Goal: Transaction & Acquisition: Obtain resource

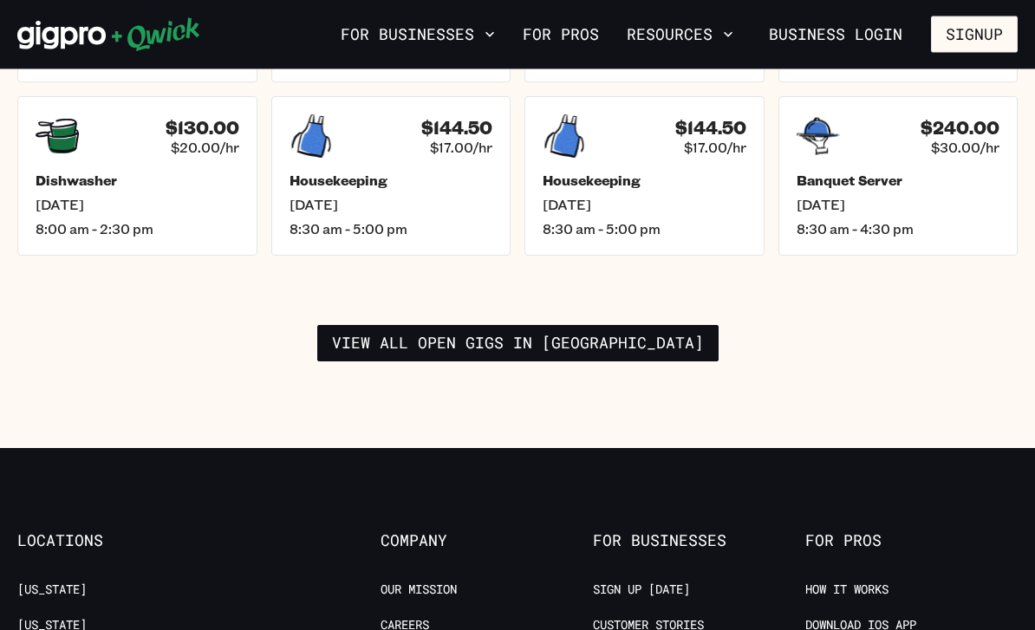
scroll to position [2579, 0]
click at [659, 325] on link "View all open gigs in [GEOGRAPHIC_DATA]" at bounding box center [517, 343] width 401 height 36
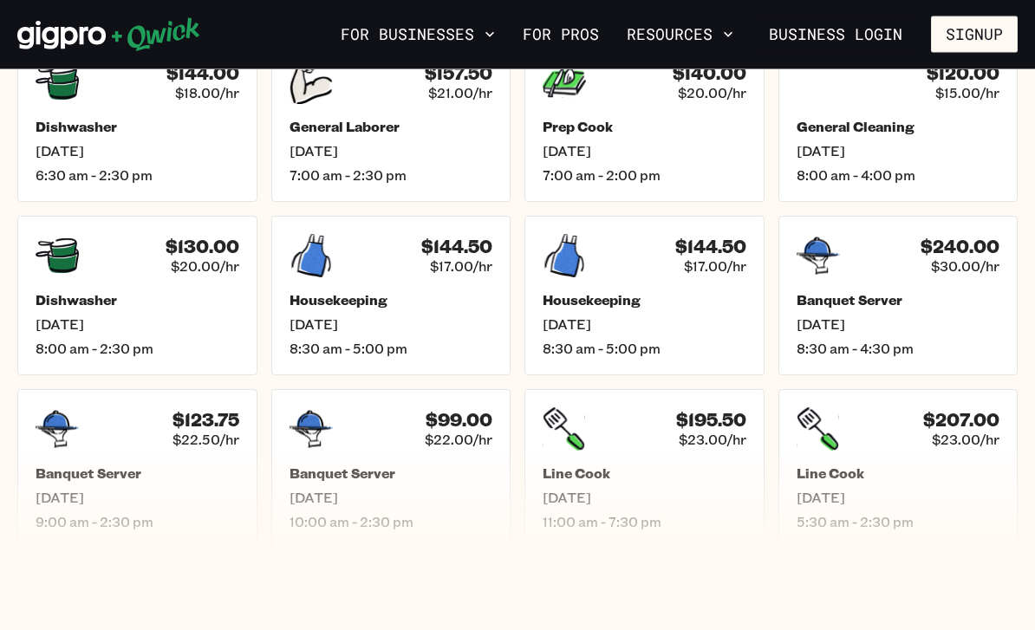
scroll to position [730, 0]
click at [887, 286] on div "$240.00 $30.00/hr Banquet Server [DATE] 8:30 am - 4:30 pm" at bounding box center [898, 295] width 240 height 159
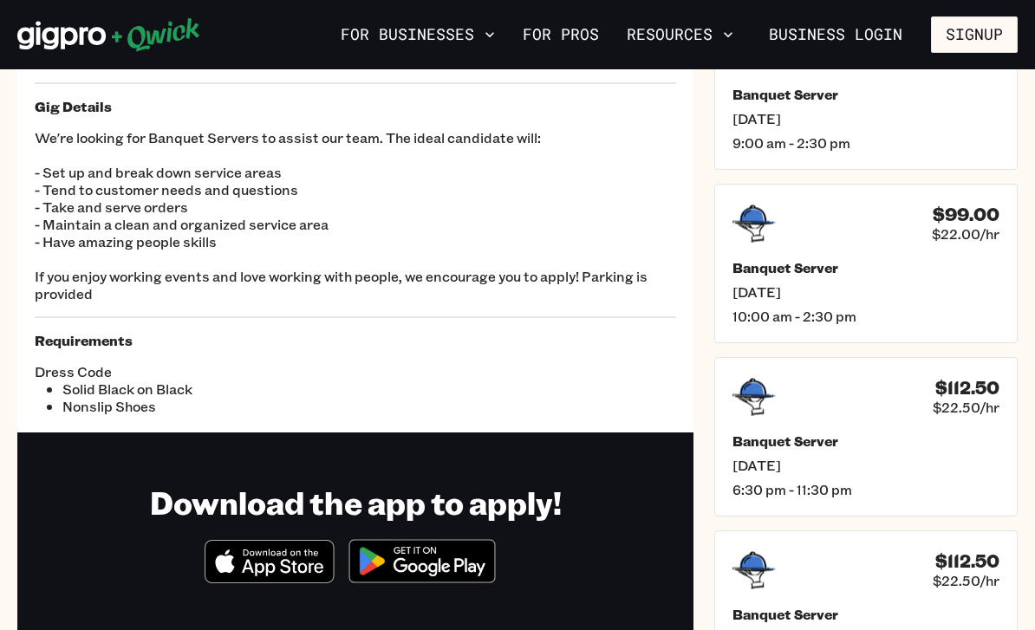
scroll to position [148, 0]
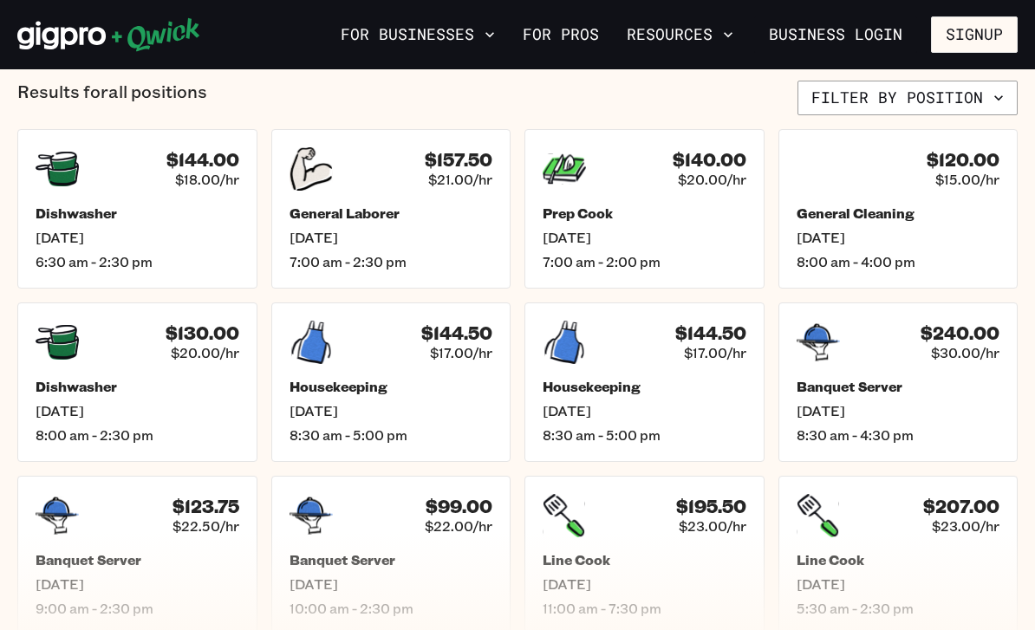
scroll to position [642, 0]
click at [885, 211] on h5 "General Cleaning" at bounding box center [898, 213] width 204 height 17
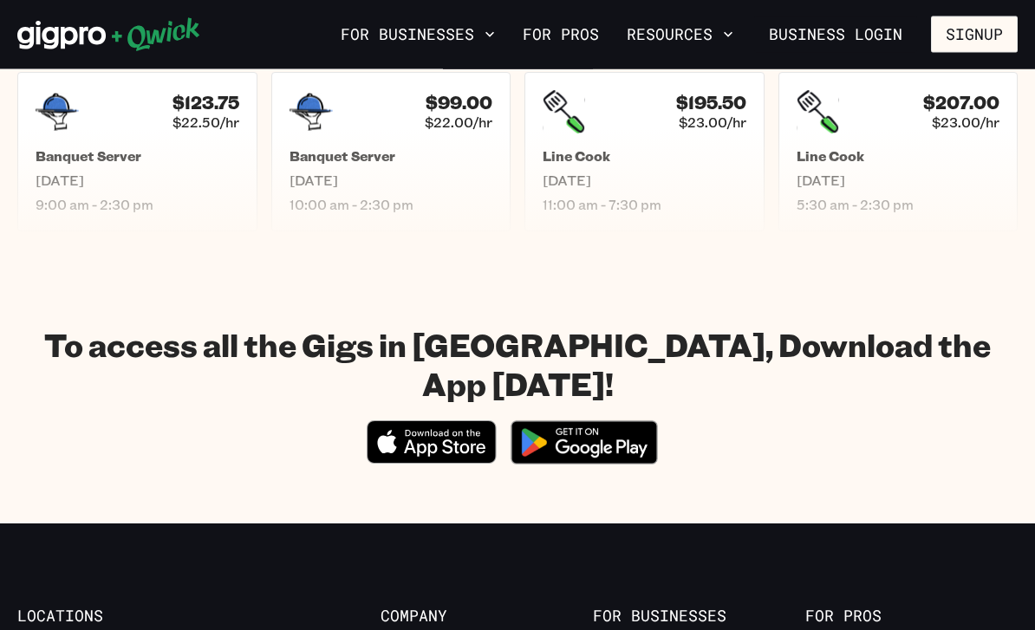
scroll to position [1047, 0]
click at [449, 422] on icon "Download on the App Store" at bounding box center [430, 443] width 127 height 42
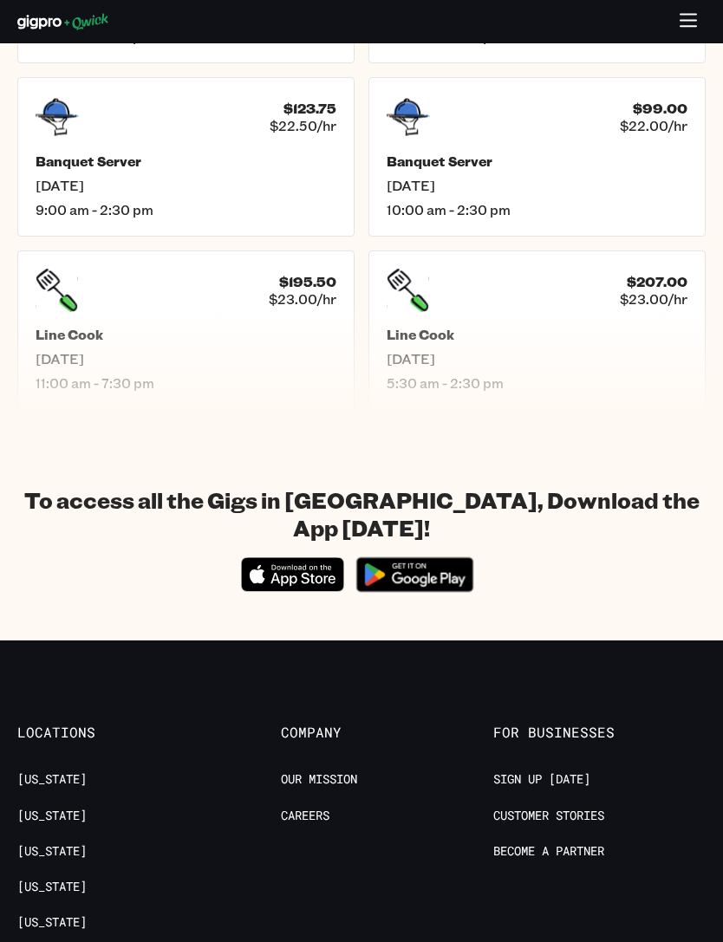
scroll to position [1265, 0]
